Goal: Transaction & Acquisition: Purchase product/service

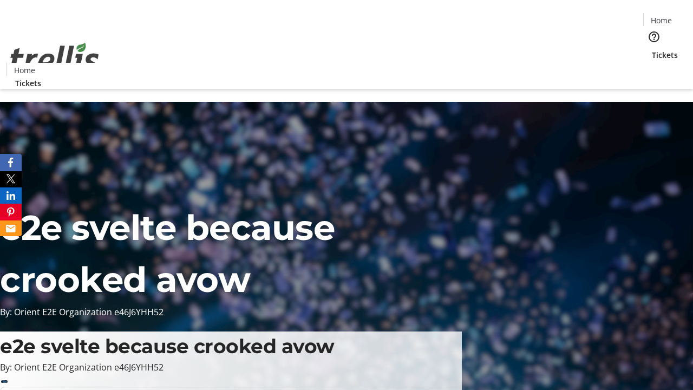
click at [652, 49] on span "Tickets" at bounding box center [665, 54] width 26 height 11
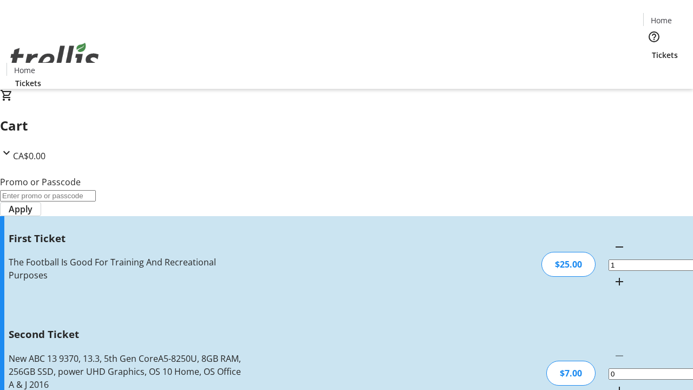
click at [613, 384] on mat-icon "Increment by one" at bounding box center [619, 390] width 13 height 13
type input "2"
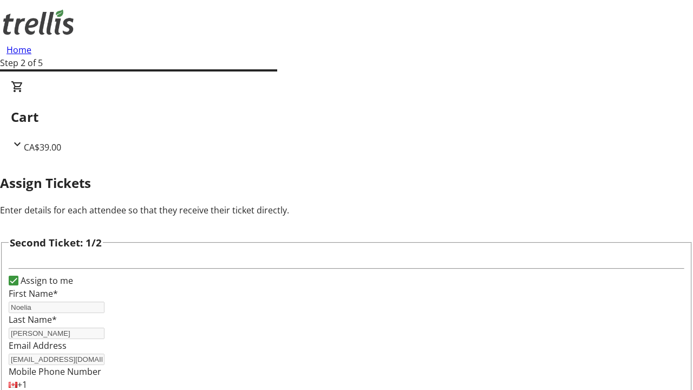
type input "[PERSON_NAME]"
type input "Rice"
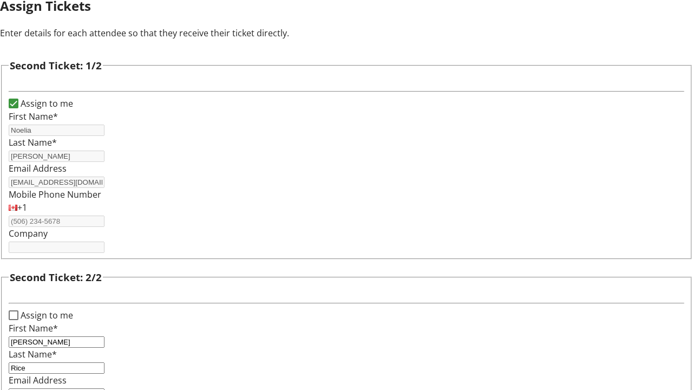
type input "[EMAIL_ADDRESS][DOMAIN_NAME]"
